Goal: Information Seeking & Learning: Understand process/instructions

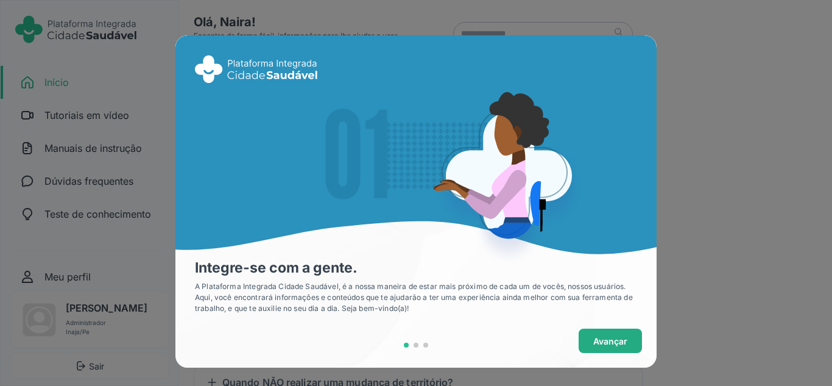
click at [595, 337] on span "Avançar" at bounding box center [610, 340] width 34 height 13
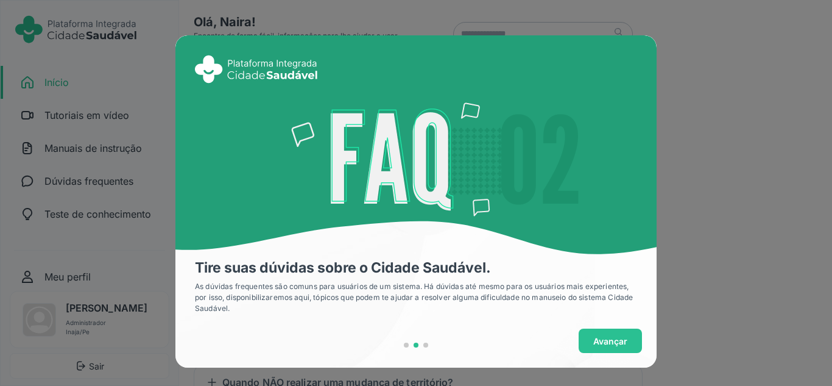
click at [595, 338] on span "Avançar" at bounding box center [610, 340] width 34 height 13
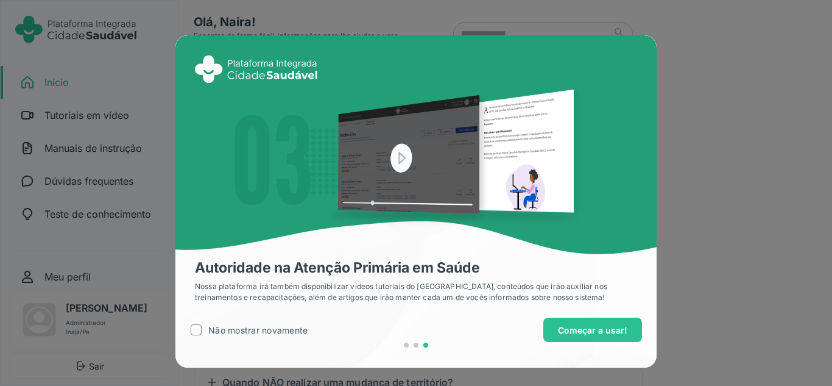
click at [595, 338] on button "Começar a usar!" at bounding box center [592, 329] width 99 height 24
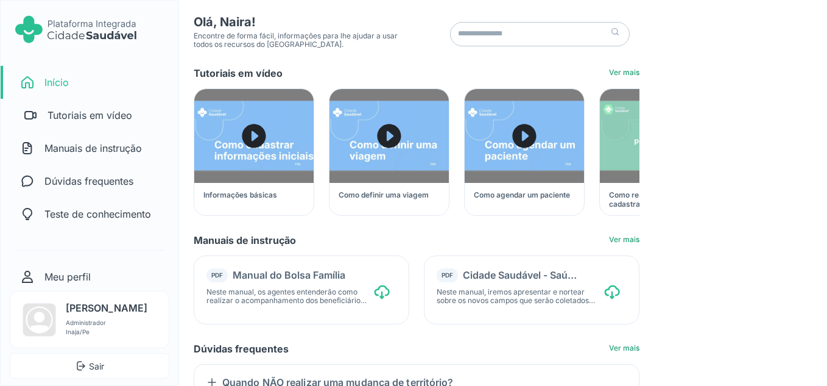
click at [103, 115] on p "Tutoriais em vídeo" at bounding box center [90, 115] width 85 height 15
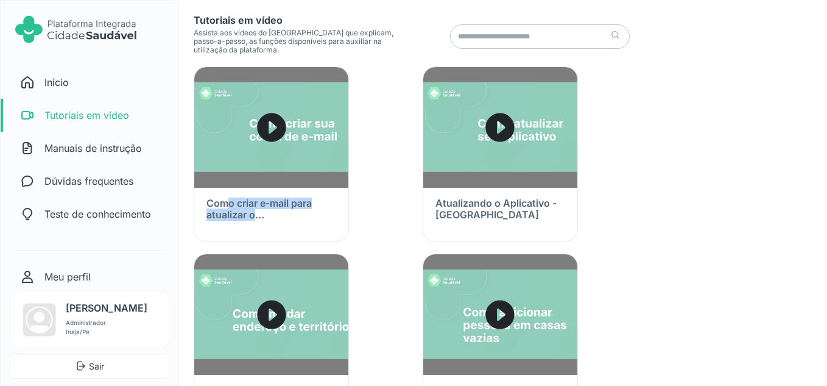
drag, startPoint x: 227, startPoint y: 202, endPoint x: 300, endPoint y: 217, distance: 74.7
click at [300, 217] on h3 "Como criar e-mail para atualizar o [GEOGRAPHIC_DATA]" at bounding box center [269, 208] width 124 height 23
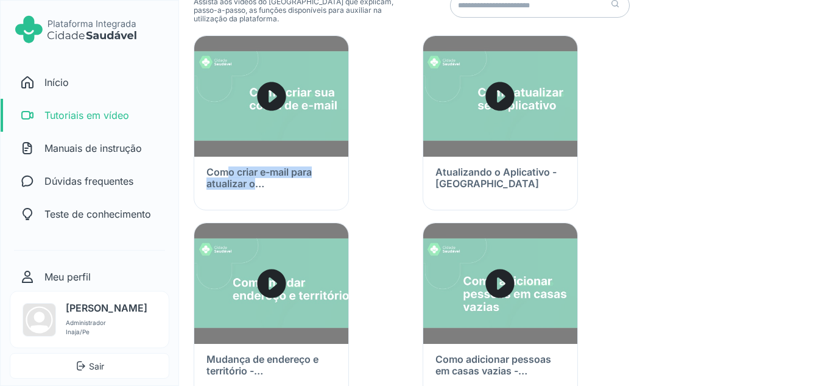
scroll to position [61, 0]
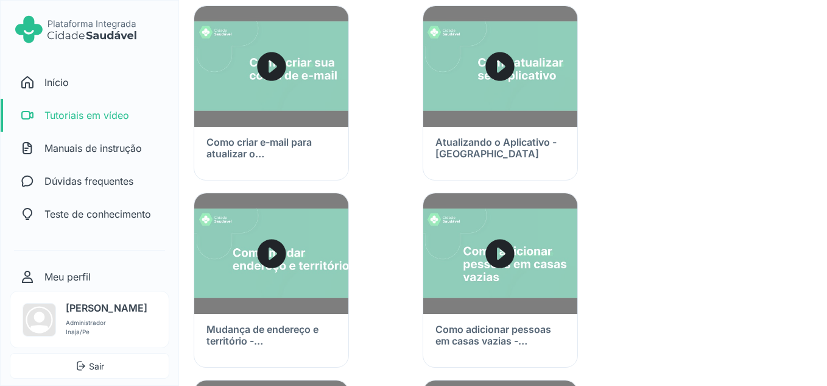
click at [454, 143] on h3 "Atualizando o Aplicativo - [GEOGRAPHIC_DATA]" at bounding box center [498, 147] width 124 height 23
drag, startPoint x: 452, startPoint y: 146, endPoint x: 502, endPoint y: 158, distance: 51.3
click at [502, 158] on h3 "Atualizando o Aplicativo - [GEOGRAPHIC_DATA]" at bounding box center [498, 147] width 124 height 23
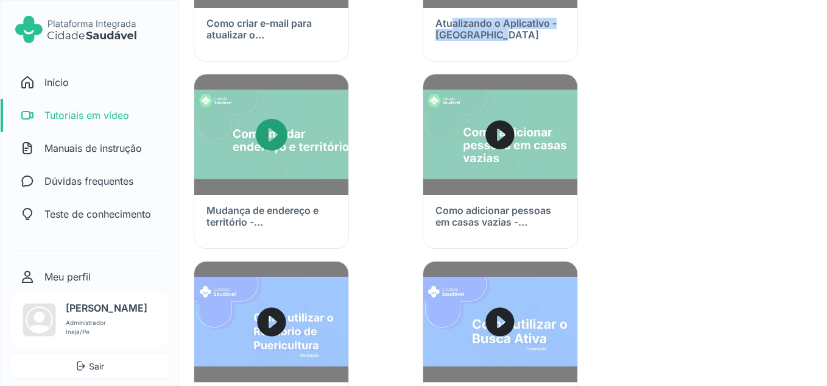
scroll to position [183, 0]
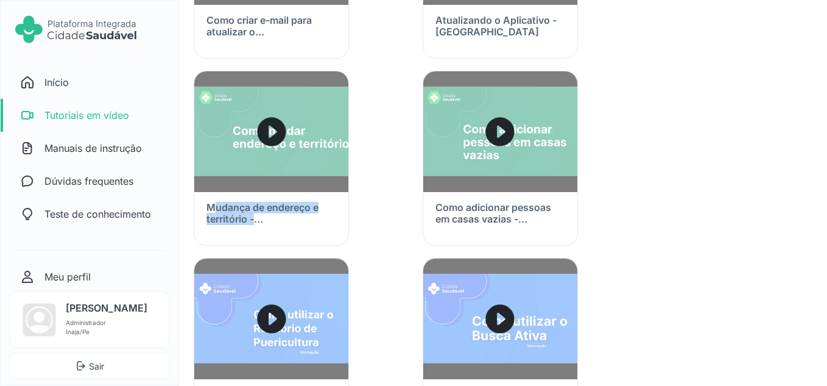
drag, startPoint x: 218, startPoint y: 207, endPoint x: 283, endPoint y: 223, distance: 66.6
click at [283, 223] on h3 "Mudança de endereço e território - [GEOGRAPHIC_DATA]" at bounding box center [269, 213] width 124 height 23
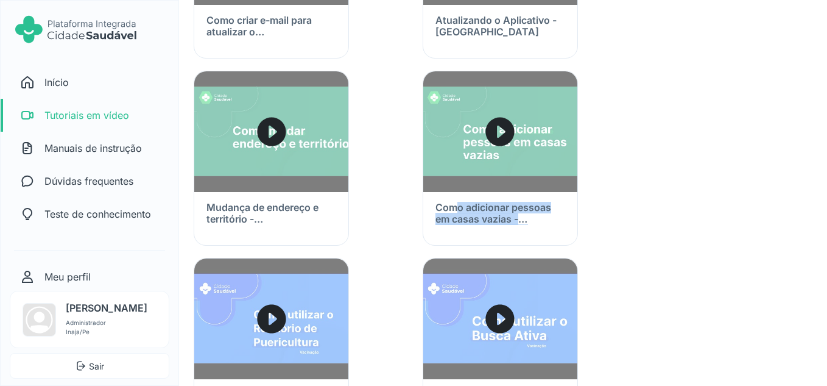
drag, startPoint x: 457, startPoint y: 207, endPoint x: 528, endPoint y: 229, distance: 74.0
click at [528, 230] on div "Como adicionar pessoas em casas vazias - [GEOGRAPHIC_DATA]" at bounding box center [500, 222] width 154 height 60
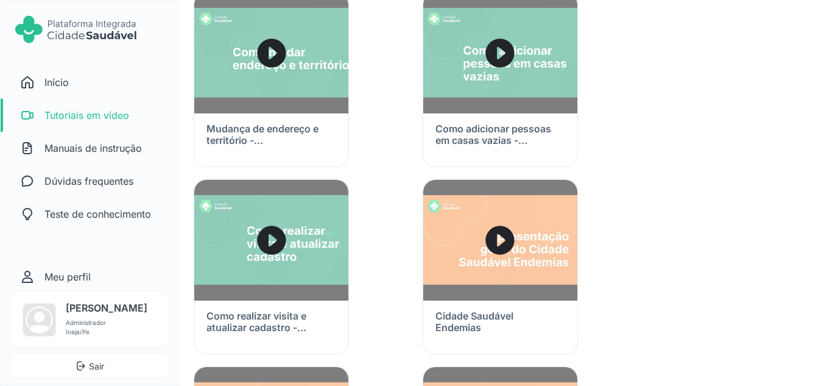
scroll to position [1218, 0]
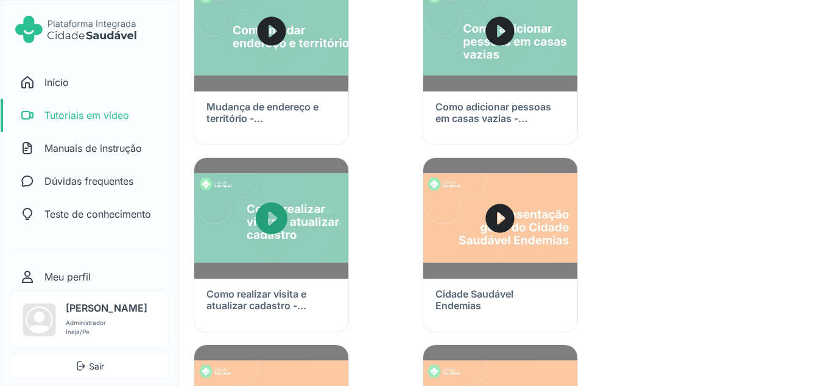
click at [280, 182] on img at bounding box center [271, 218] width 154 height 121
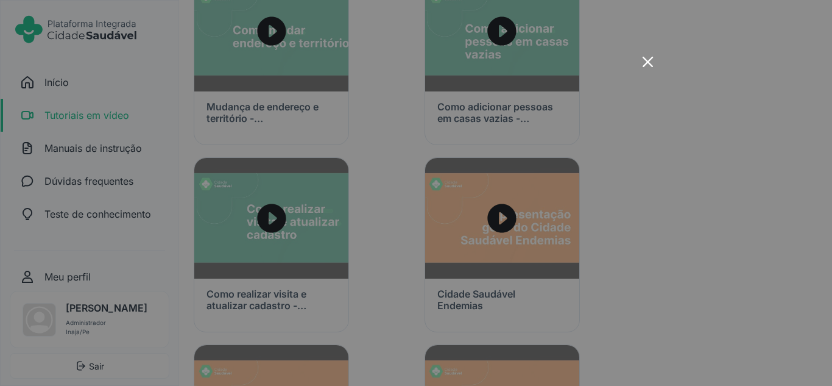
click at [652, 63] on icon "x-outline icon" at bounding box center [647, 61] width 17 height 17
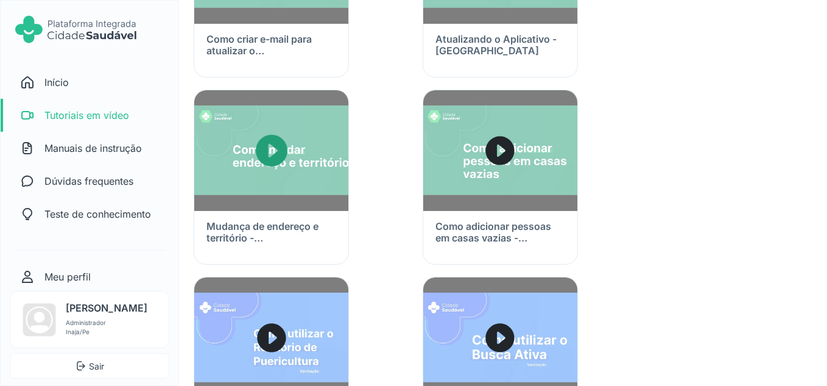
scroll to position [305, 0]
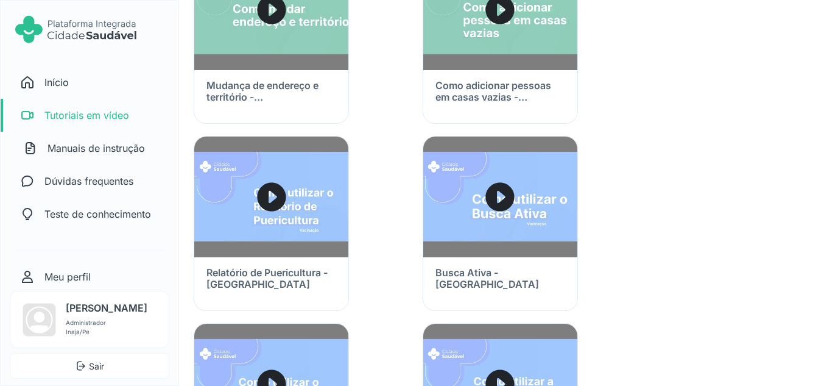
click at [127, 144] on p "Manuais de instrução" at bounding box center [96, 148] width 97 height 15
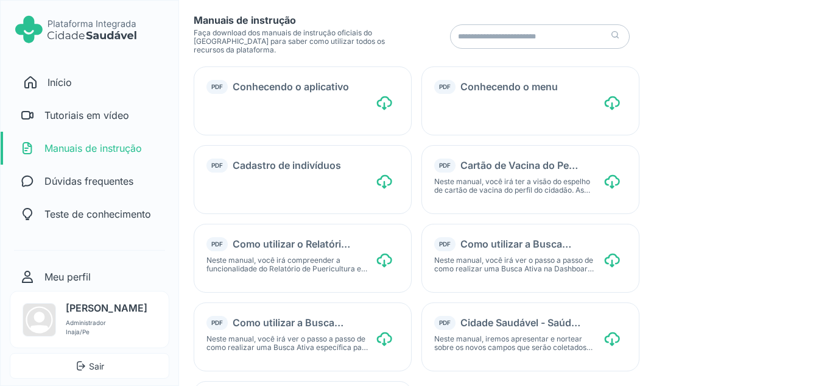
click at [59, 82] on p "Início" at bounding box center [60, 82] width 24 height 15
